Goal: Information Seeking & Learning: Learn about a topic

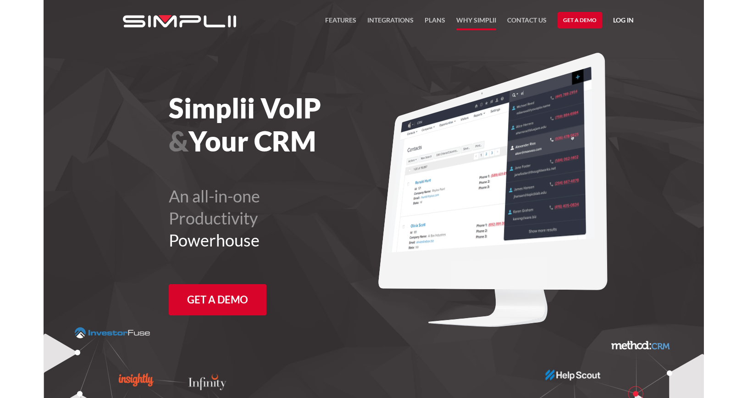
click at [479, 18] on link "Why Simplii" at bounding box center [476, 23] width 40 height 16
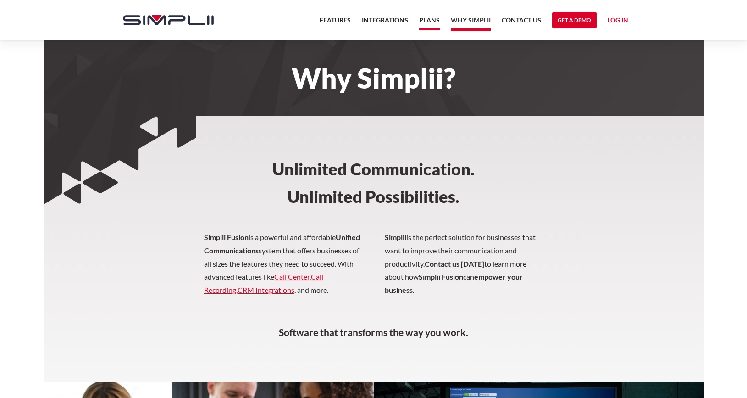
click at [433, 22] on link "Plans" at bounding box center [429, 23] width 21 height 16
